Goal: Navigation & Orientation: Go to known website

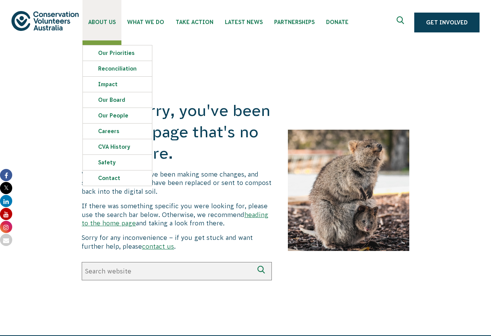
click at [102, 23] on span "About Us" at bounding box center [101, 22] width 27 height 6
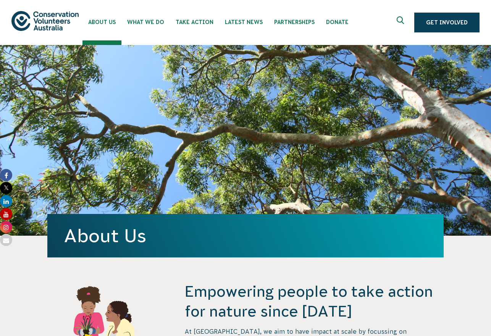
click at [61, 20] on img at bounding box center [44, 20] width 67 height 19
